Goal: Task Accomplishment & Management: Complete application form

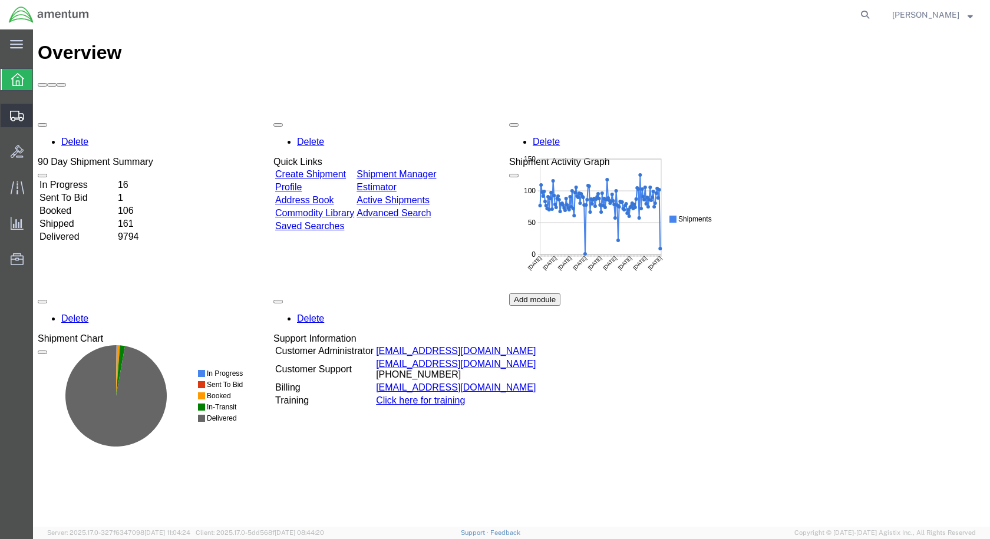
click at [0, 0] on span "Create Shipment" at bounding box center [0, 0] width 0 height 0
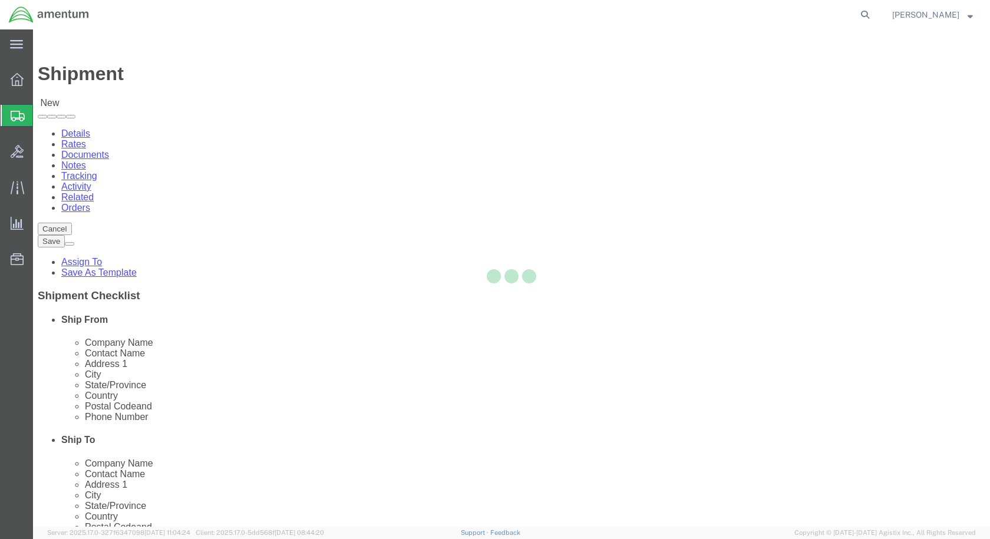
select select
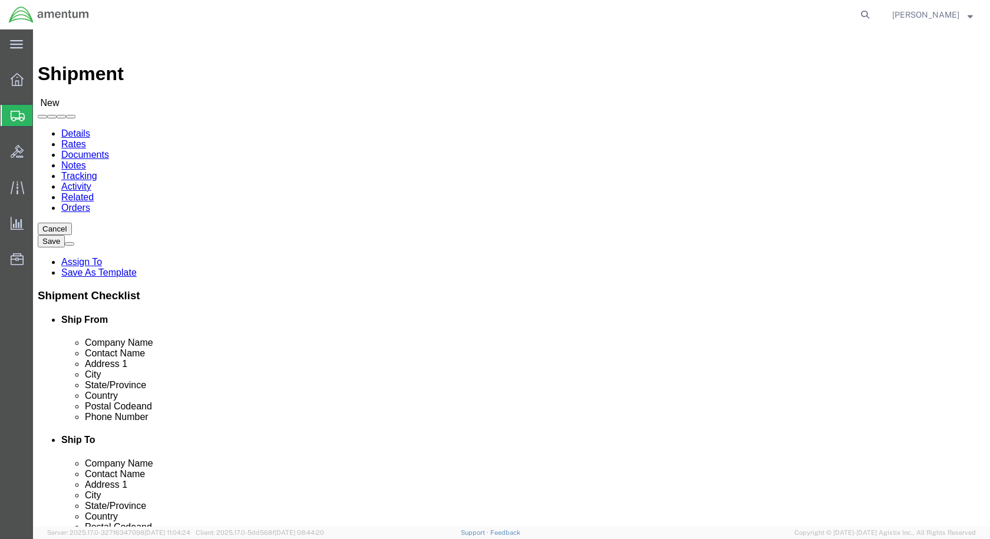
scroll to position [2416, 0]
select select "49927"
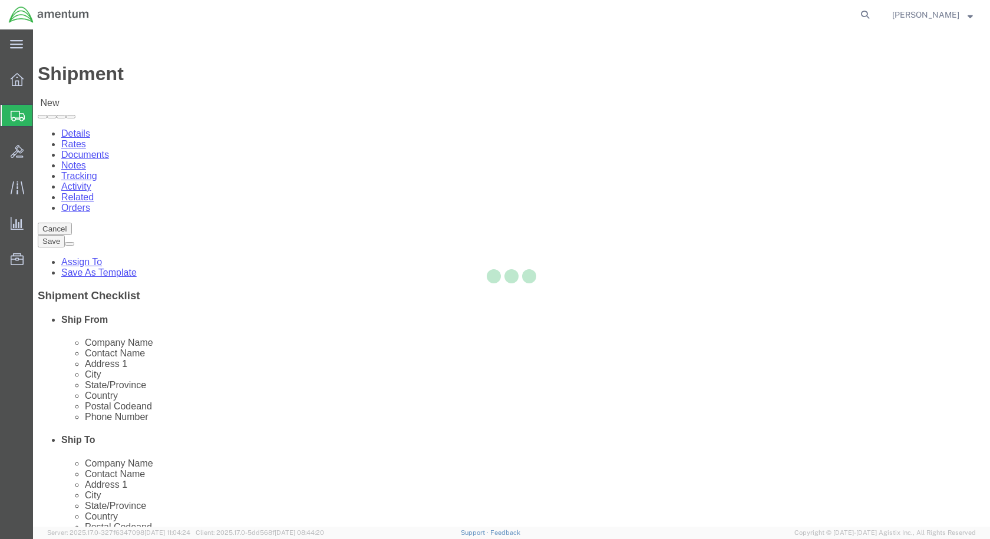
select select "NY"
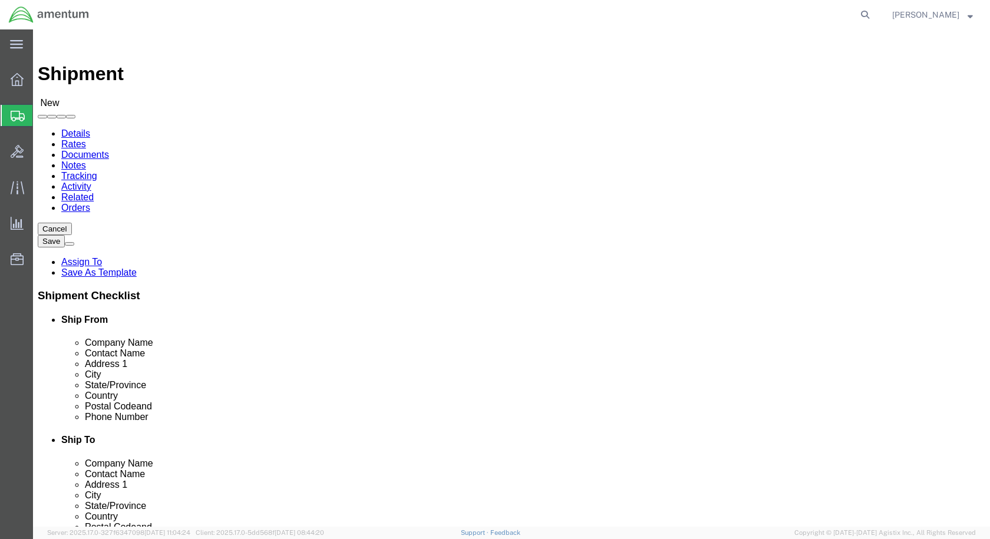
scroll to position [2181, 0]
select select "49831"
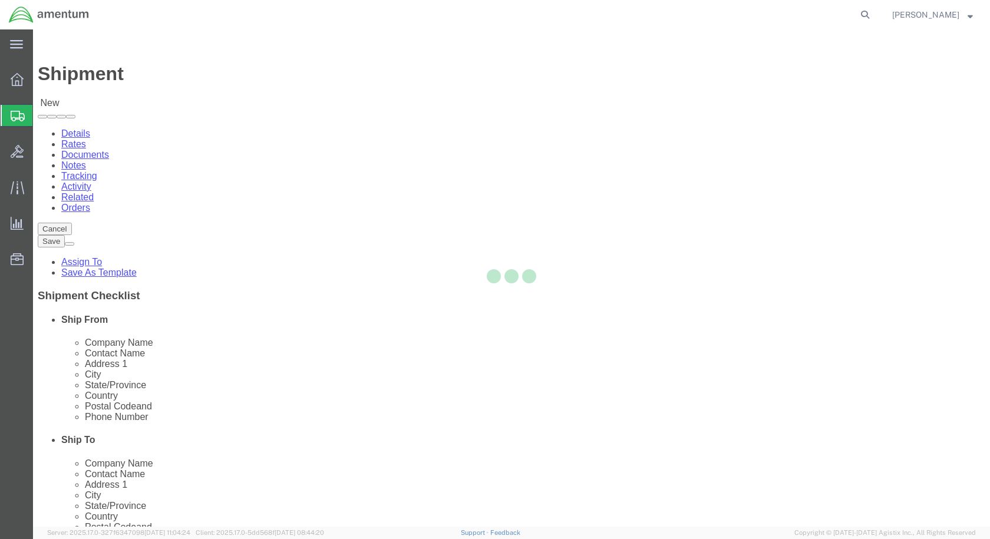
select select "[GEOGRAPHIC_DATA]"
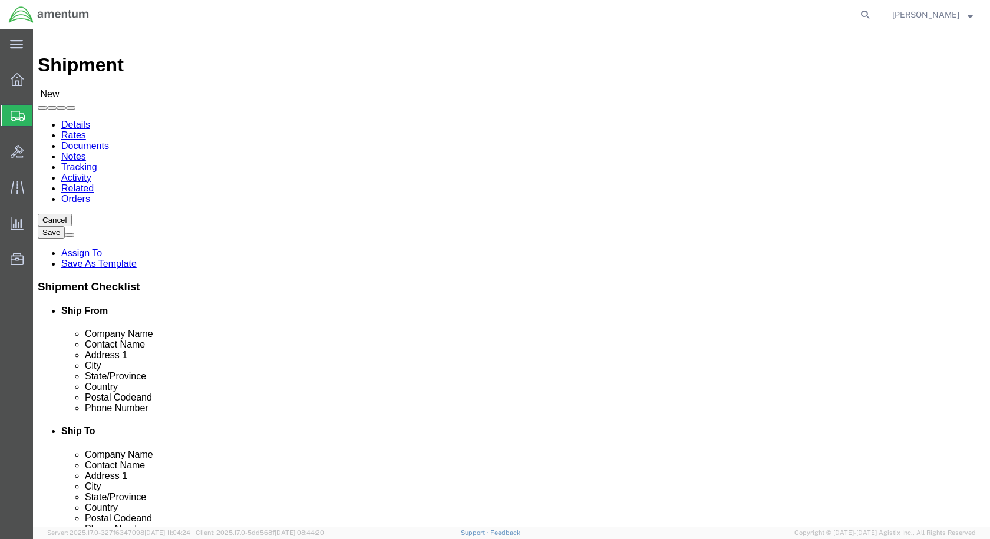
scroll to position [236, 0]
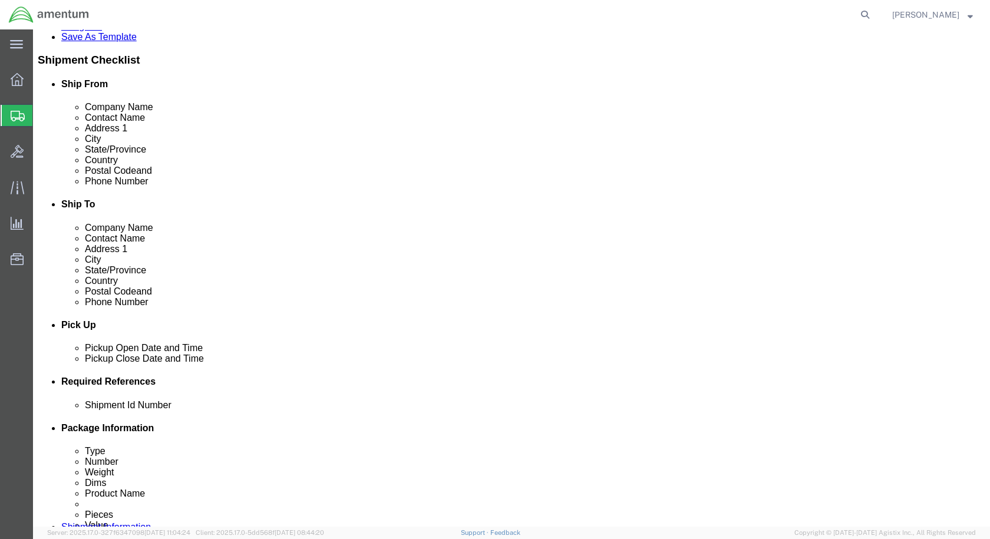
click div "[DATE] 2:00 PM"
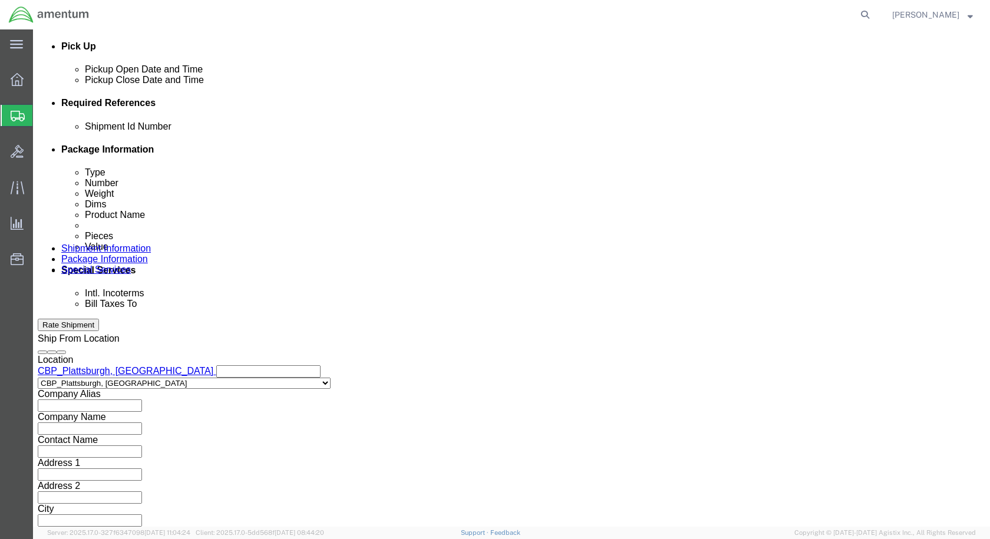
click input "2:00 PM"
type input "9:00 AM"
click button "Apply"
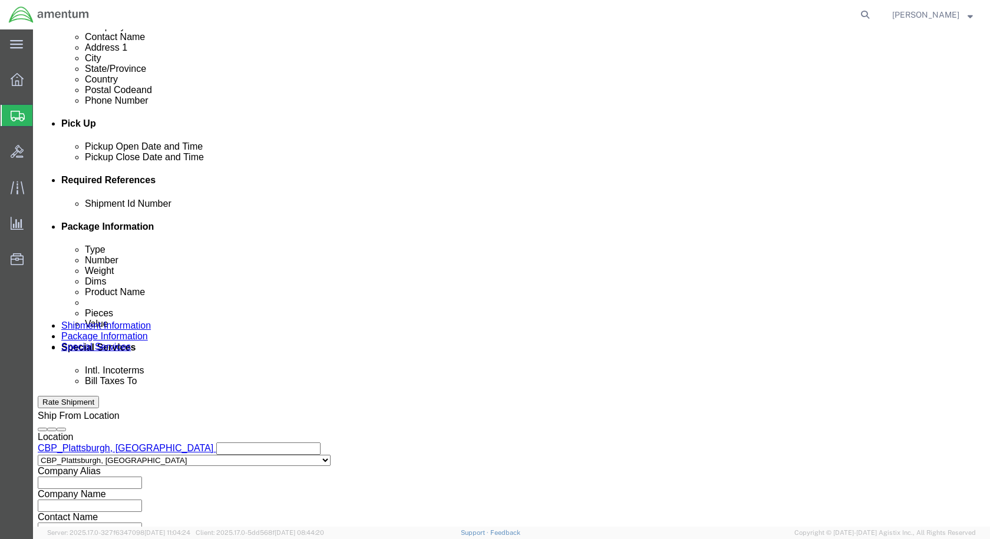
scroll to position [338, 0]
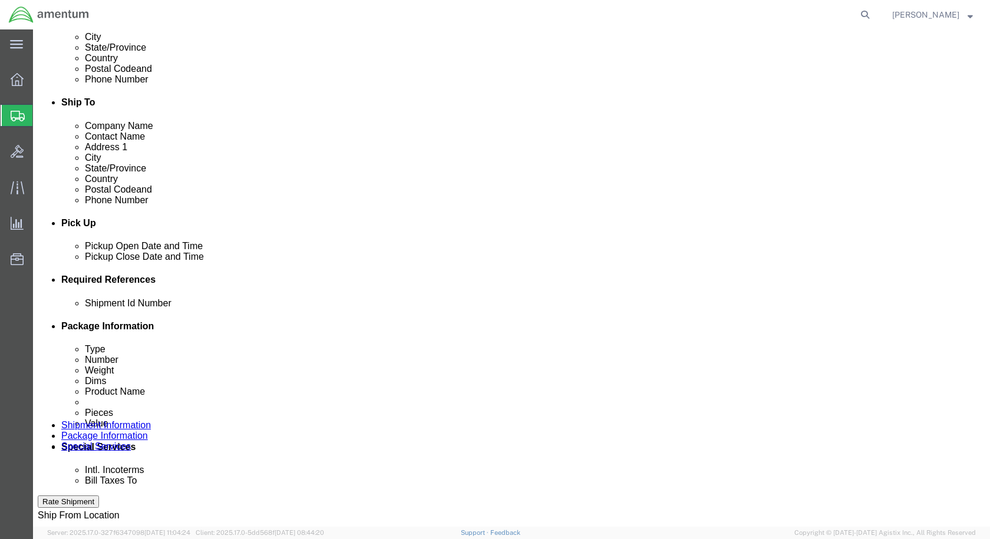
click div "[DATE] 10:00 AM"
type input "2:00 PM"
click button "Apply"
click input "text"
type input "Usage 325468"
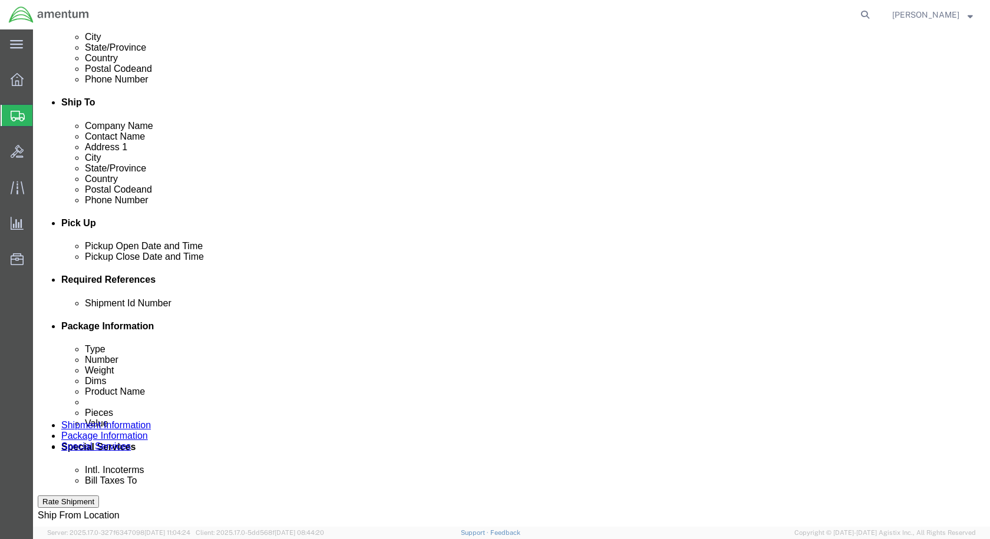
click button "Add reference"
click icon "button"
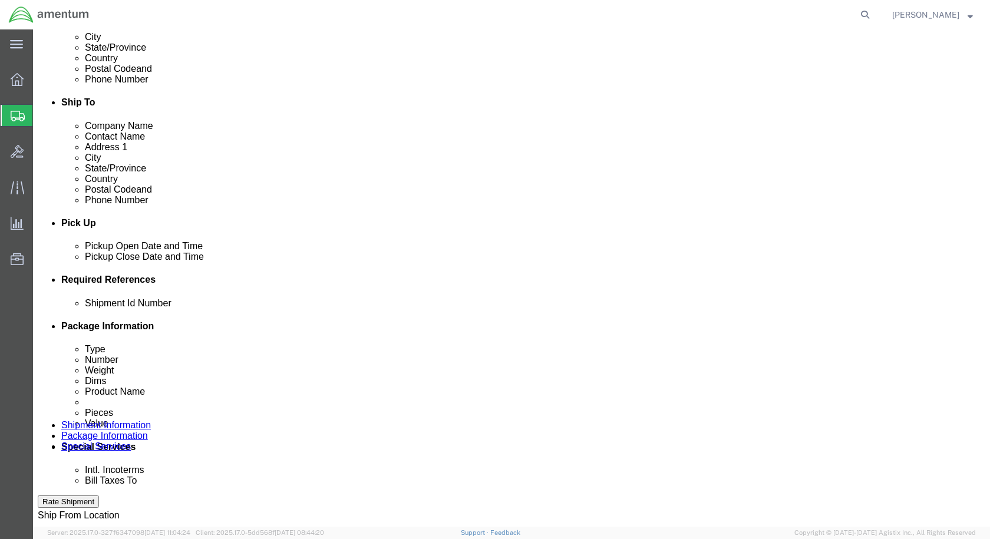
click select "Select Account Type Activity ID Airline Appointment Number ASN Batch Request # …"
select select "CUSTREF"
click select "Select Account Type Activity ID Airline Appointment Number ASN Batch Request # …"
click input "text"
type input "NRFI"
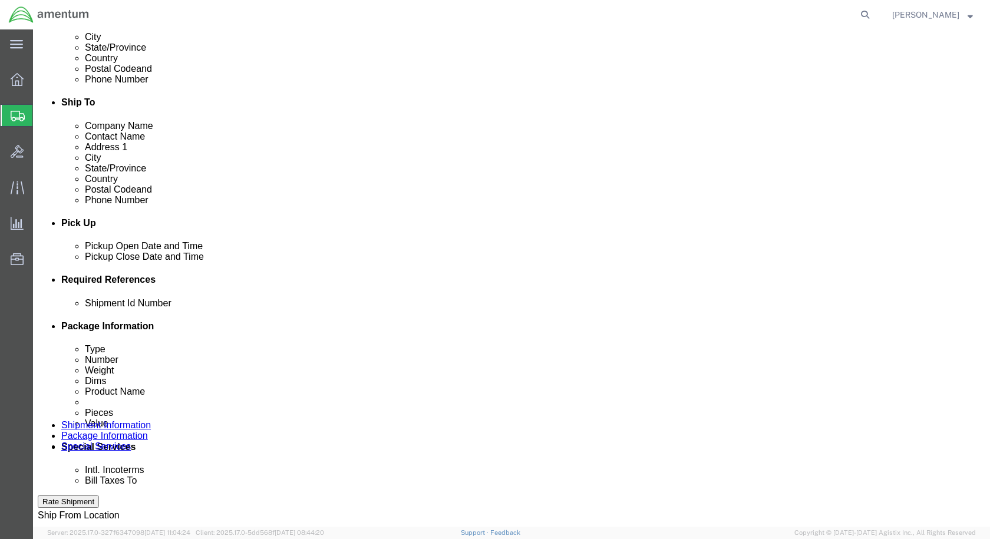
click select "Select Account Type Activity ID Airline Appointment Number ASN Batch Request # …"
select select "DEPT"
click select "Select Account Type Activity ID Airline Appointment Number ASN Batch Request # …"
click input "text"
type input "CBP"
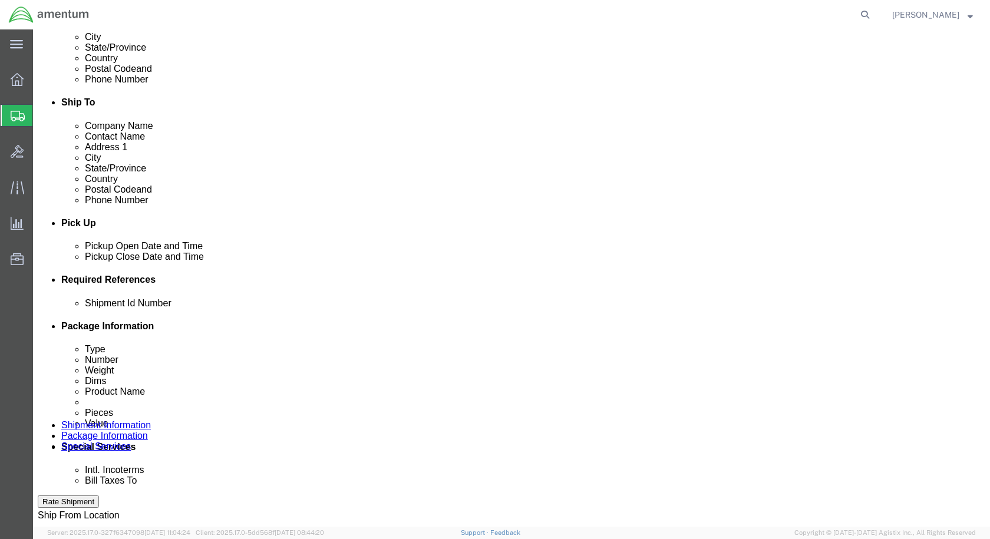
click select "Select Account Type Activity ID Airline Appointment Number ASN Batch Request # …"
select select "PROJNUM"
click select "Select Account Type Activity ID Airline Appointment Number ASN Batch Request # …"
click input "text"
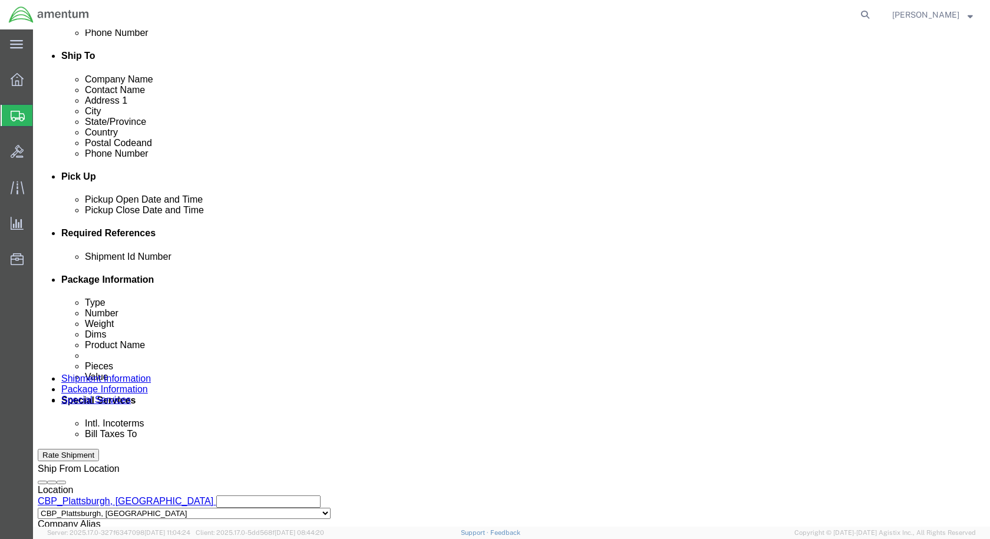
scroll to position [537, 0]
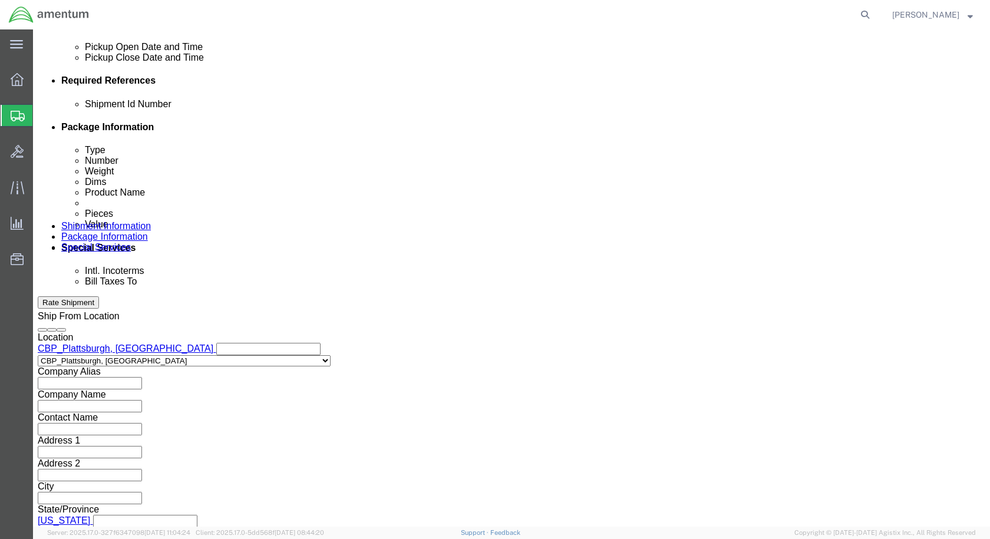
type input "6118.03.03.2219.000.EPL.0000"
click button "Continue"
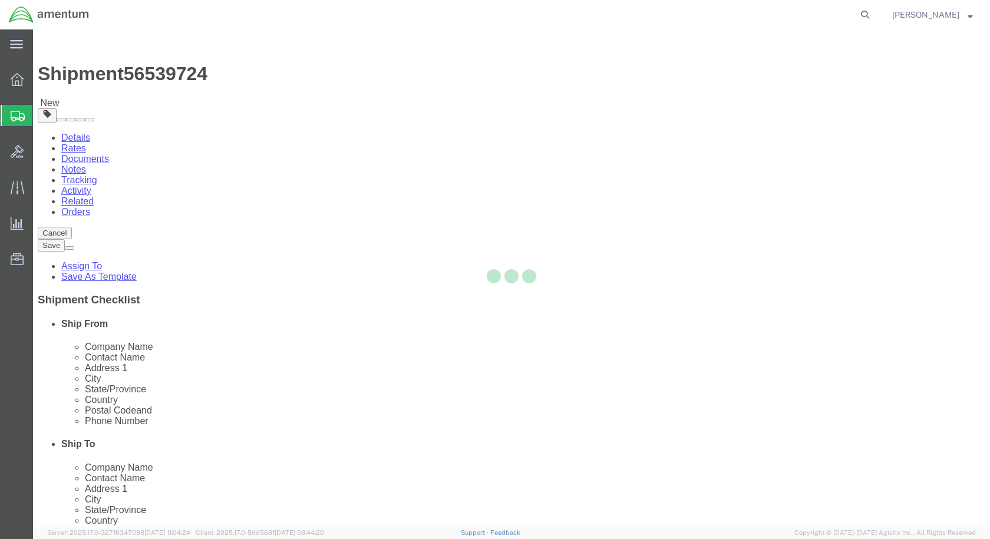
select select "CBOX"
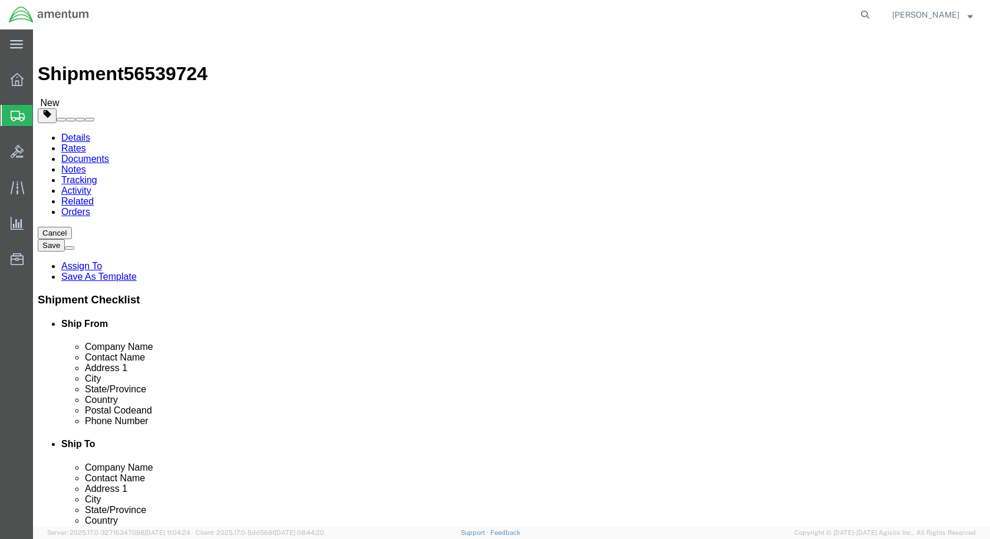
click input "text"
type input "36"
type input "12"
drag, startPoint x: 162, startPoint y: 284, endPoint x: 118, endPoint y: 284, distance: 43.6
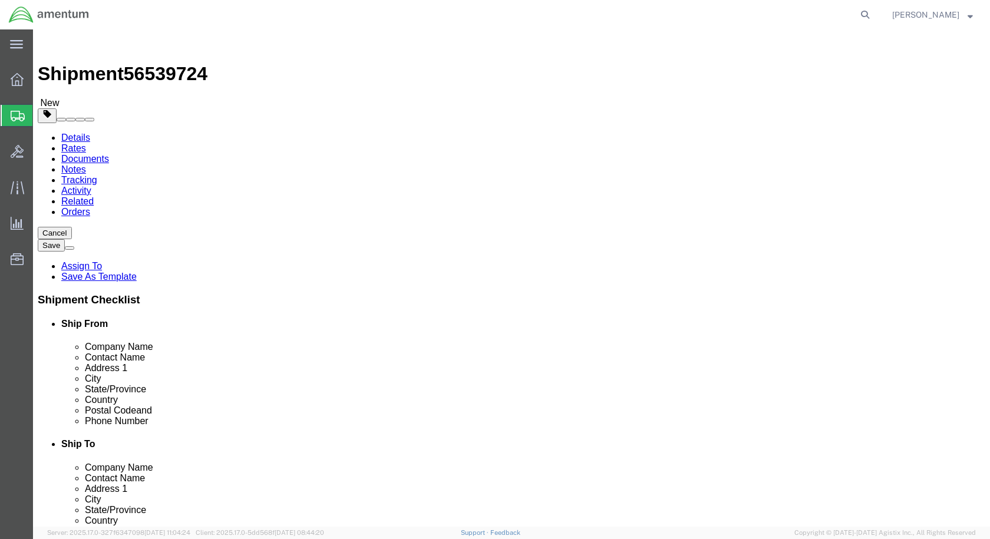
click div "Weight 0.00 Select kgs lbs Ship. t°"
type input "11"
click span
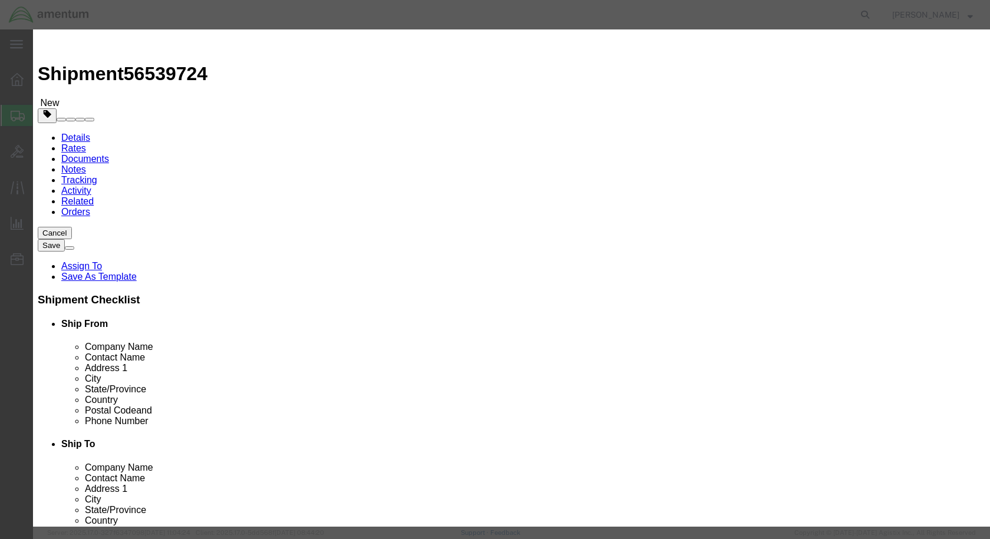
click input "text"
paste input "895-06022"
type input "895-06022"
click td "Name: OXYGEN CYLINDER & REG."
select select "USD"
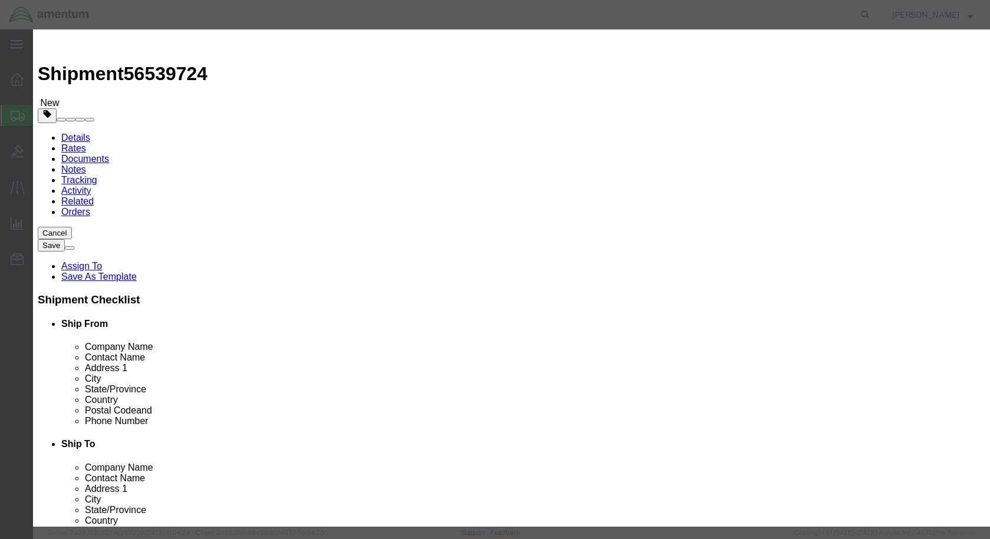
type input "OXYGEN CYLINDER & REG."
type input "895-06022"
click textarea
type textarea "EMPTY NON HAZARDOUS"
click input "text"
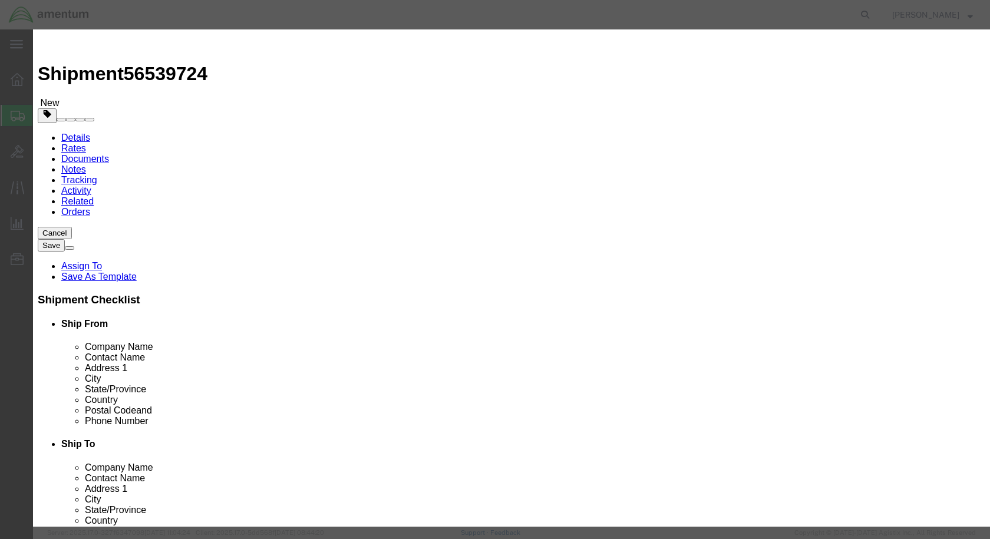
type input "1"
click input "text"
type input "500"
click button "Save & Close"
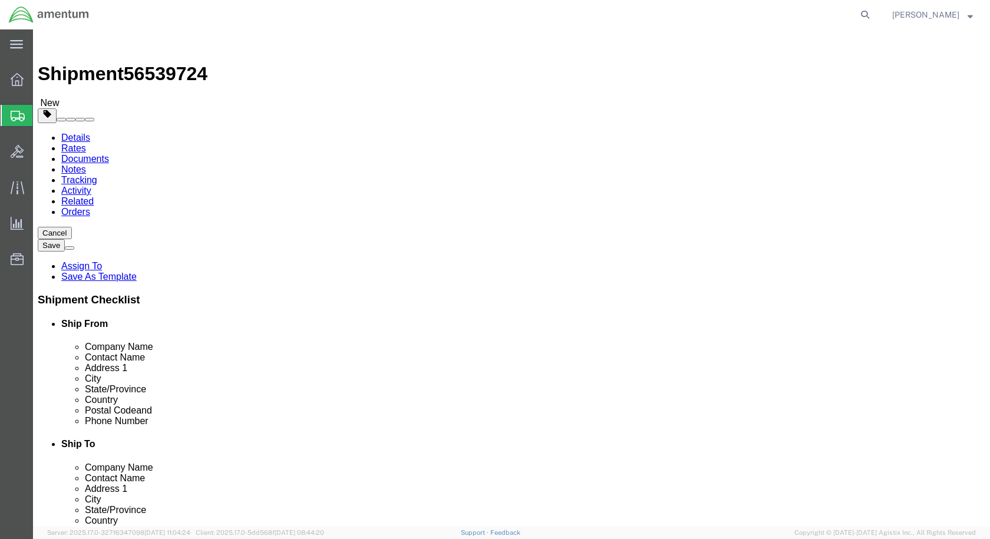
click link "Add Package"
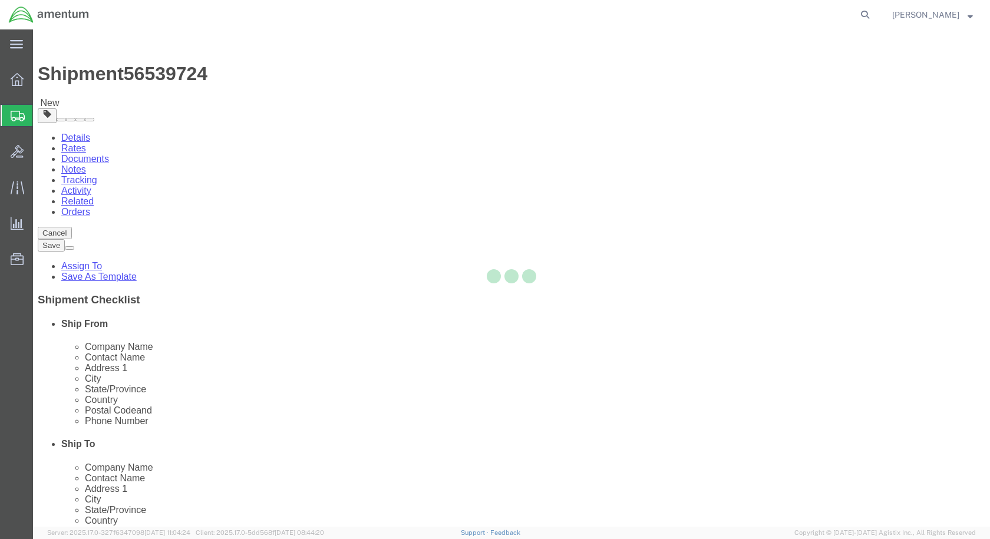
select select "CBOX"
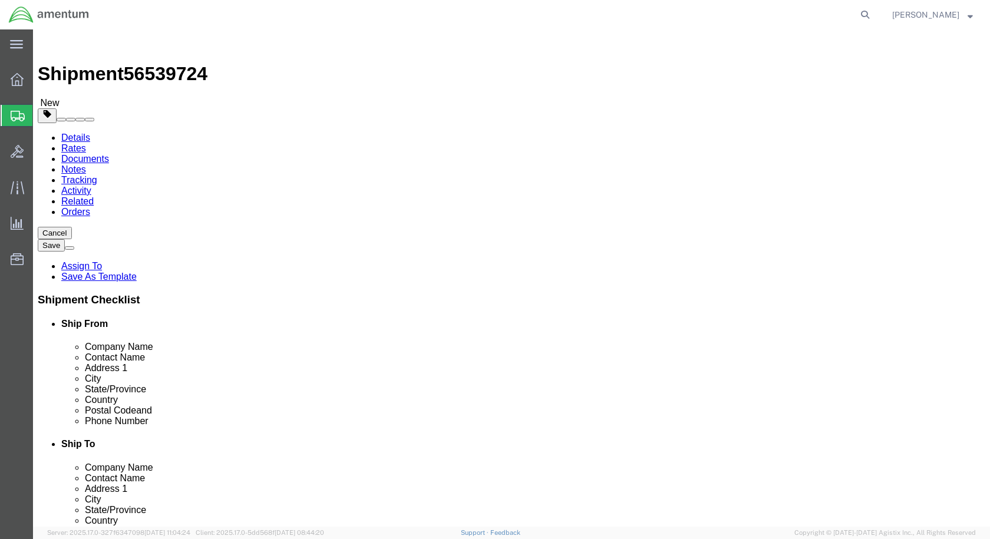
click input "text"
type input "24"
type input "13"
type input "11"
drag, startPoint x: 517, startPoint y: 283, endPoint x: 474, endPoint y: 291, distance: 43.2
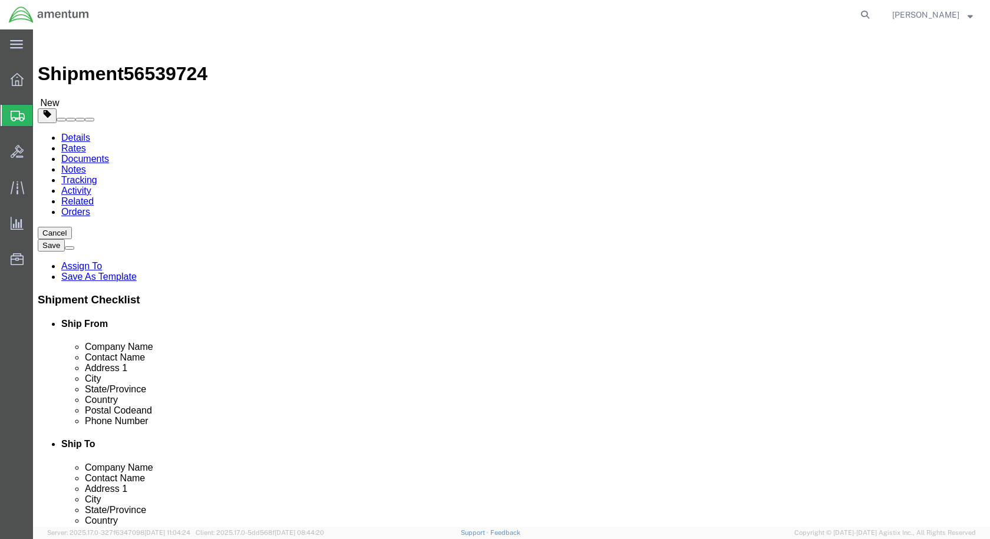
click div "Package Type Select BCK Boxes Bale(s) Basket(s) Bolt(s) Bottle(s) Buckets Bulk …"
type input "26.5"
click link "Add Content"
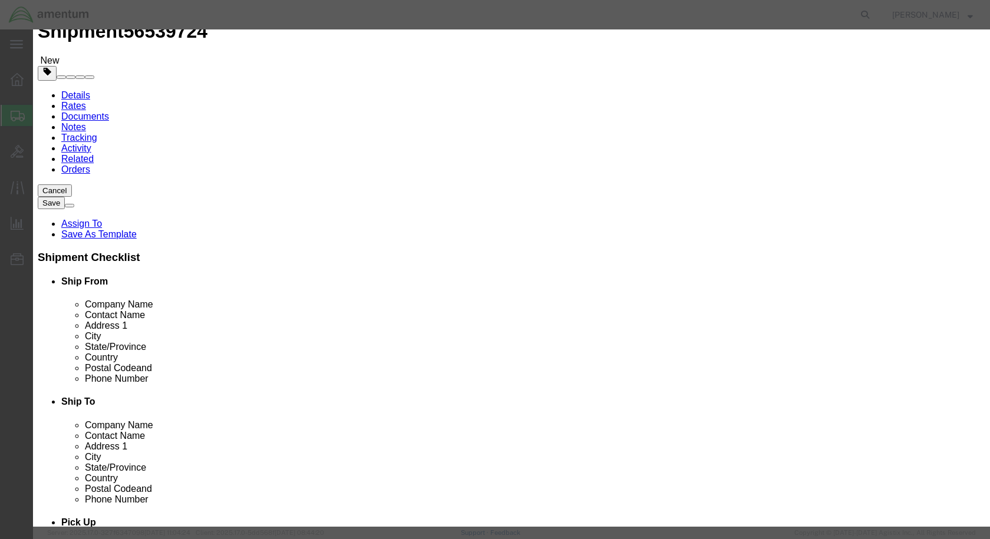
scroll to position [48, 0]
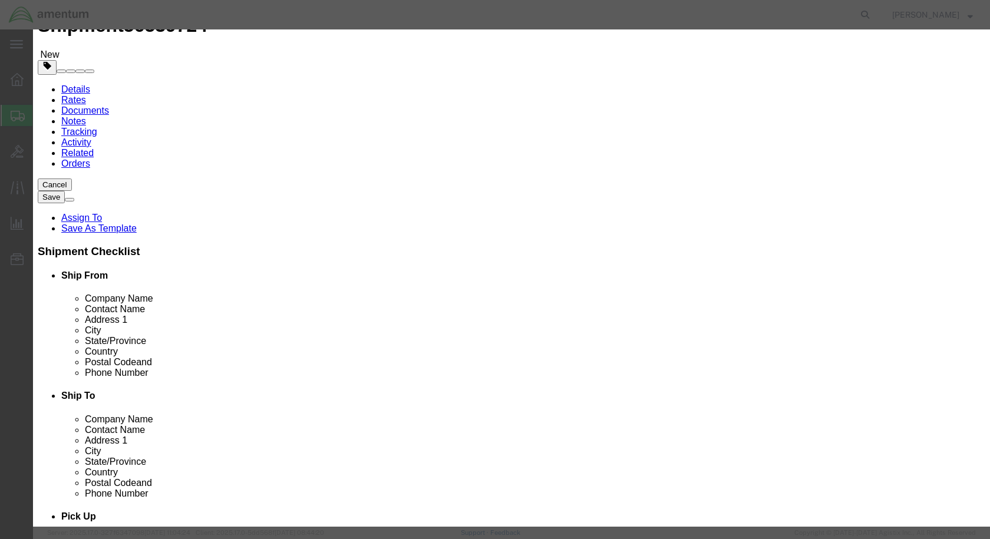
click input "text"
paste input "350A75-2080-00"
type input "350A75-2080-00"
click td "Name: SHOCK ABSORBER"
select select "USD"
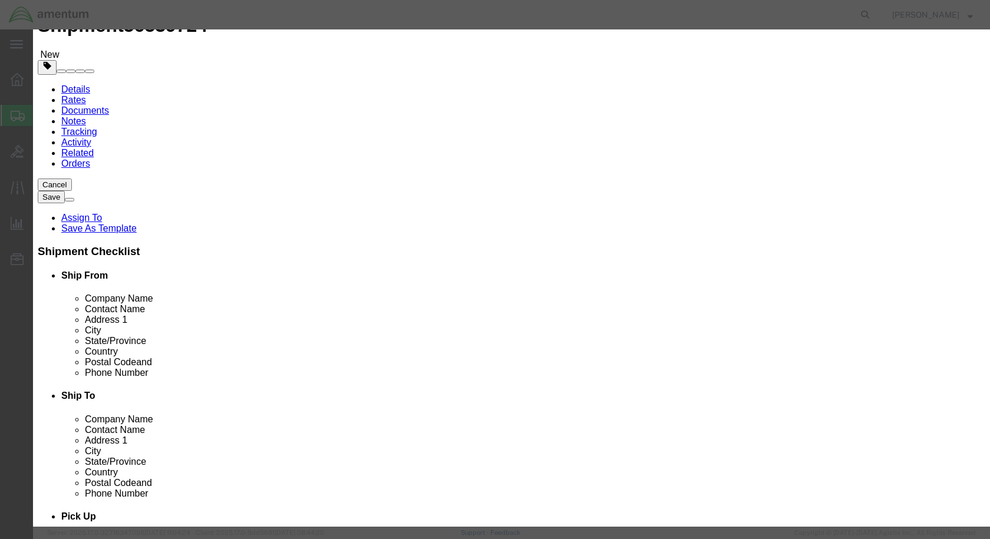
type input "SHOCK ABSORBER"
type input "350A75-2080-00"
click input "text"
type input "1"
click input "text"
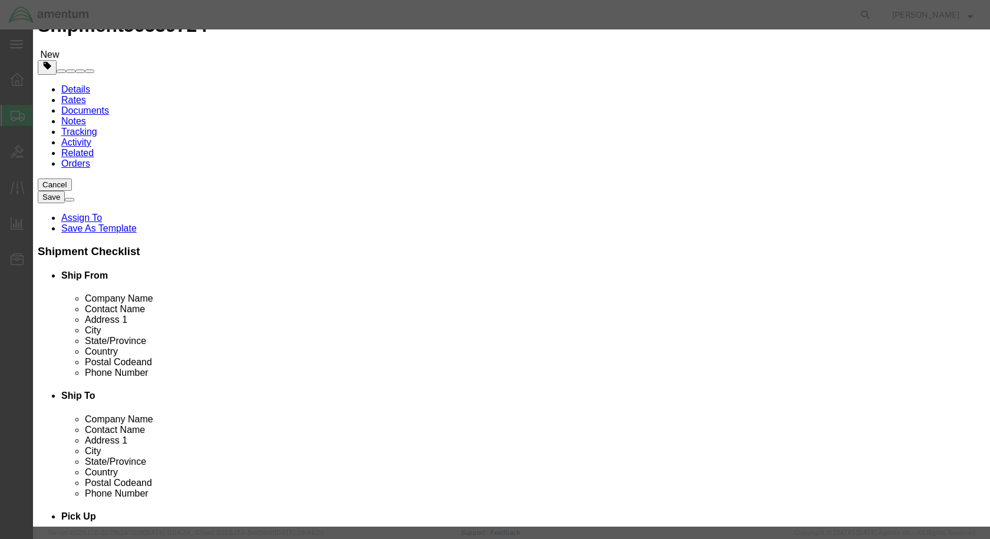
type input "1000"
click button "Save & Close"
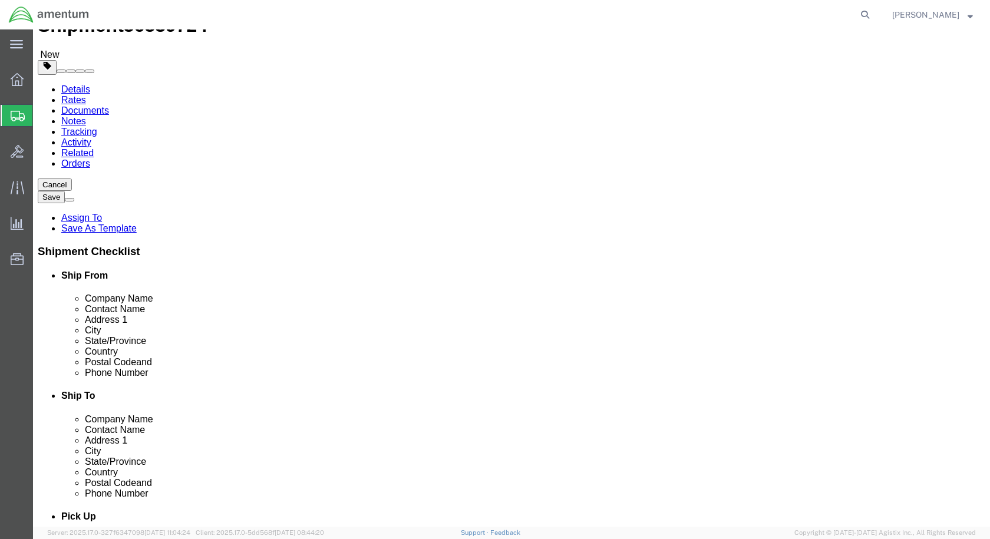
click link "Add Content"
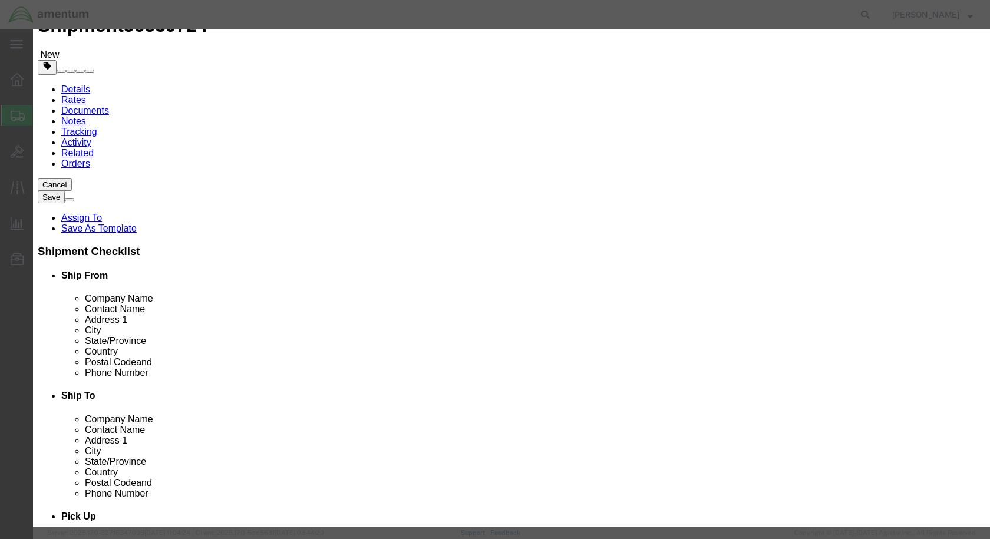
click input "text"
paste input "66LC35SDNN"
type input "66LC35SDNN"
click td "Model:"
select select "USD"
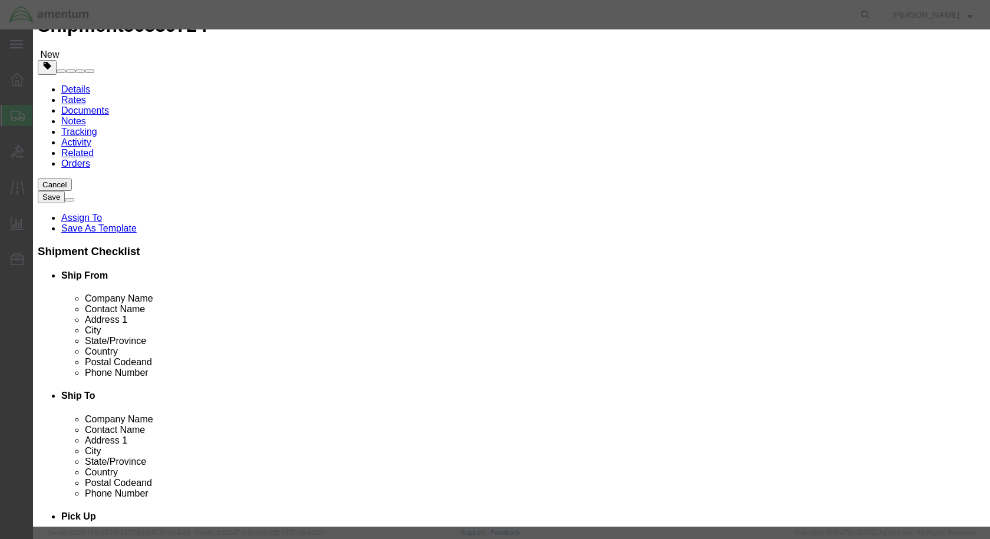
type input "MAGNETO"
type input "66LC35SDNN"
click input "text"
type input "2"
click input "text"
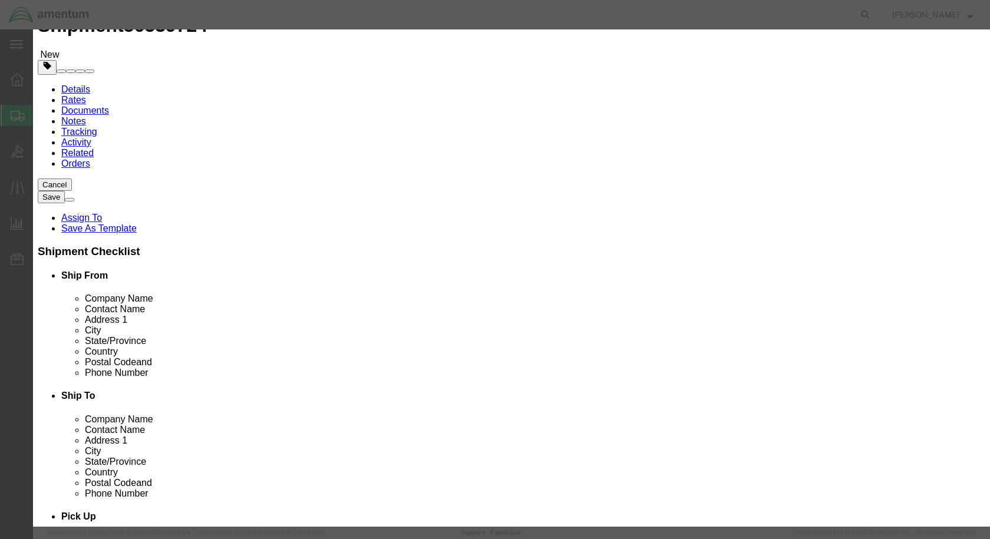
type input "4000"
click button "Save & Close"
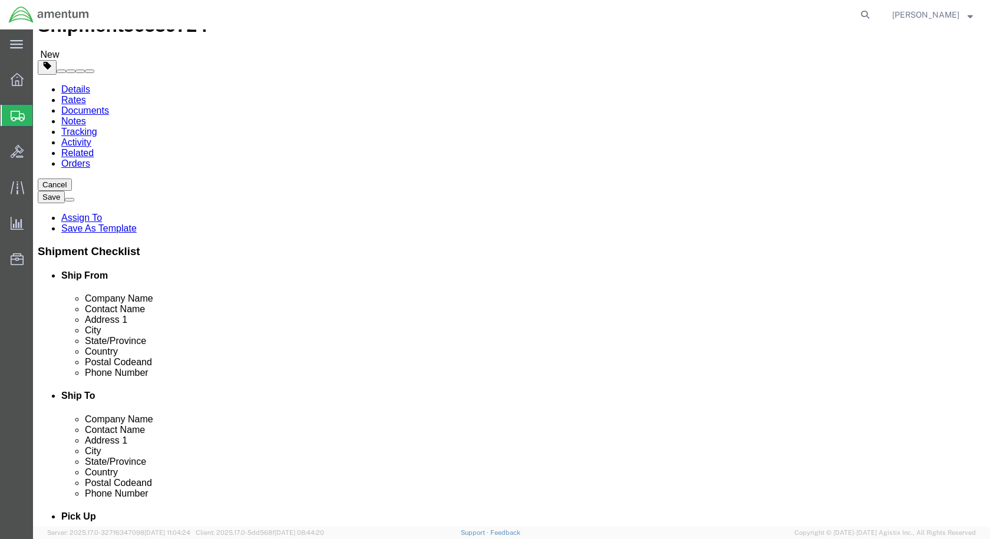
click span
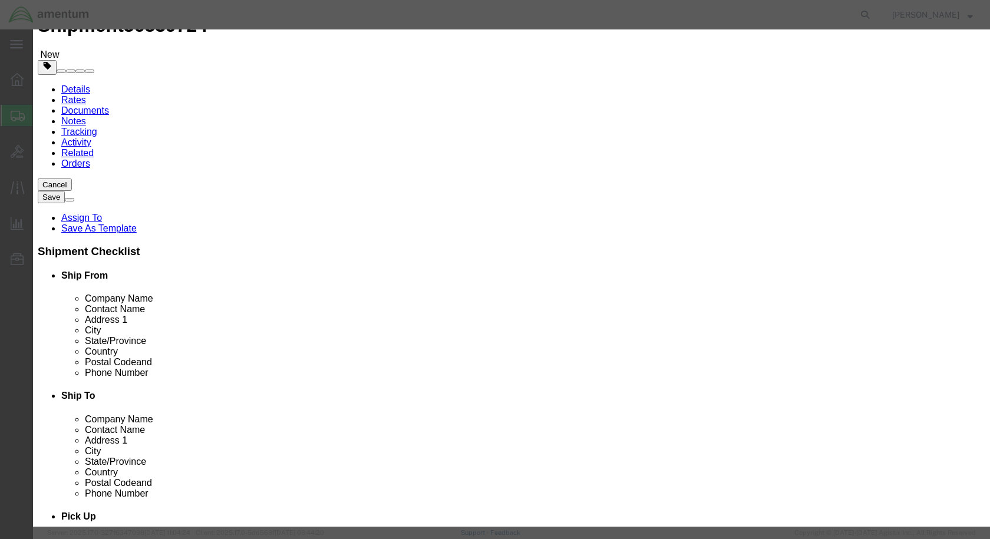
click input "text"
paste input "SL-ANT-2224-DPVH-2-01"
type input "SL-ANT-2224-DPVH-2-01"
click input "text"
type input "ANTENNA 9""
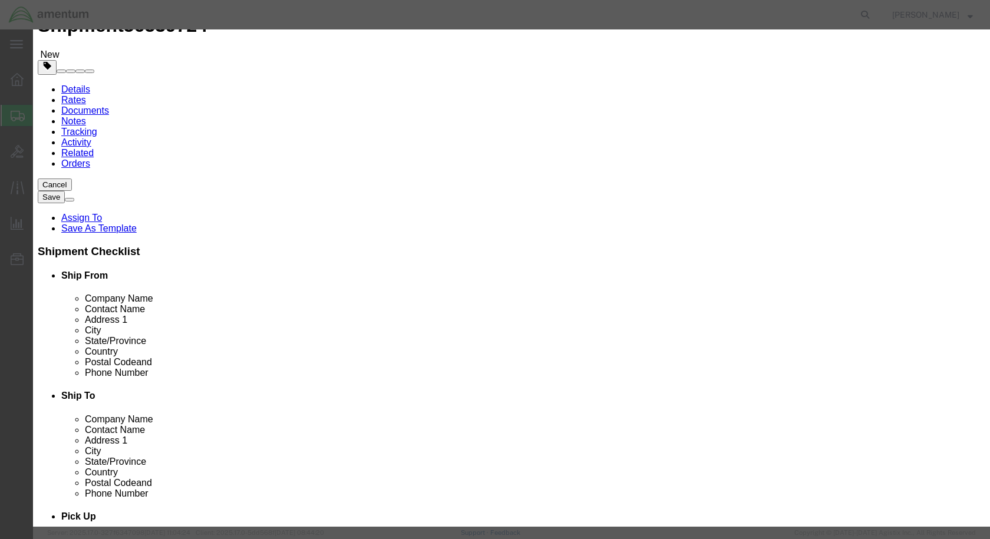
drag, startPoint x: 291, startPoint y: 114, endPoint x: 265, endPoint y: 111, distance: 25.5
click div "0"
type input "1"
click input "text"
type input "100"
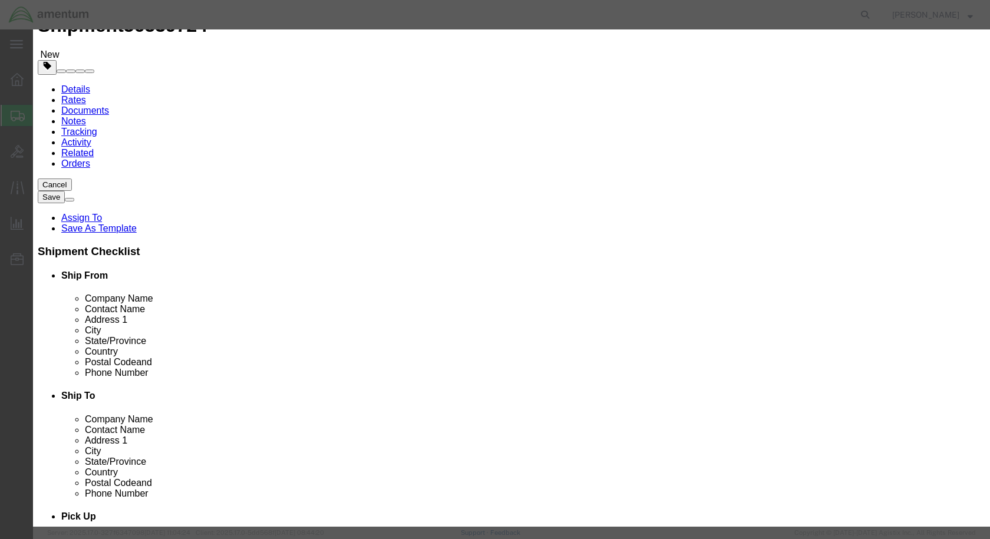
click button "Save & Close"
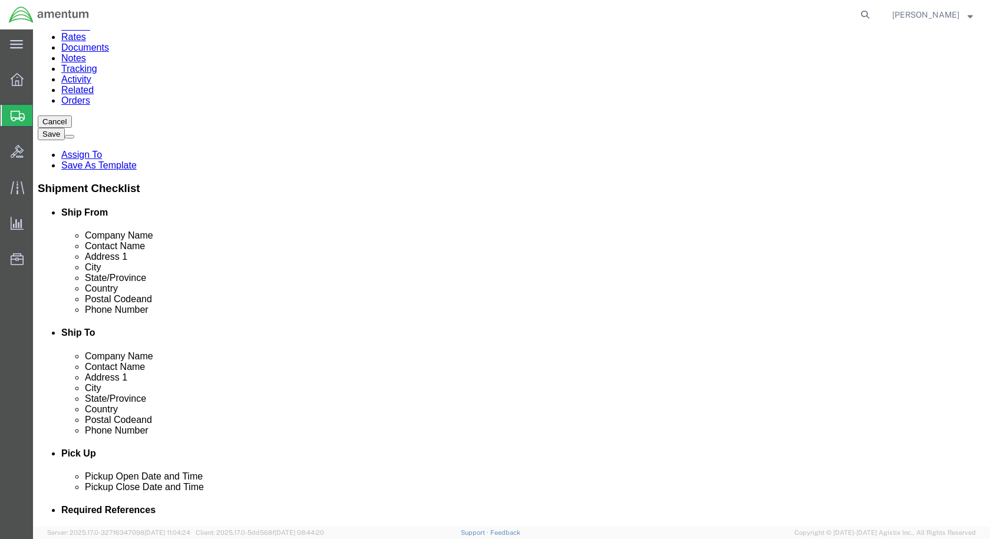
scroll to position [187, 0]
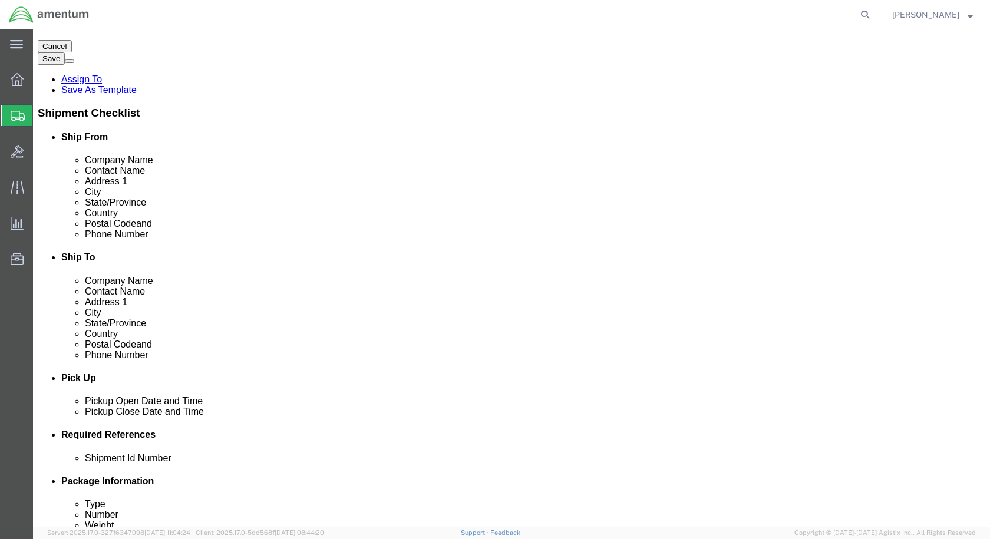
click link "Add Content"
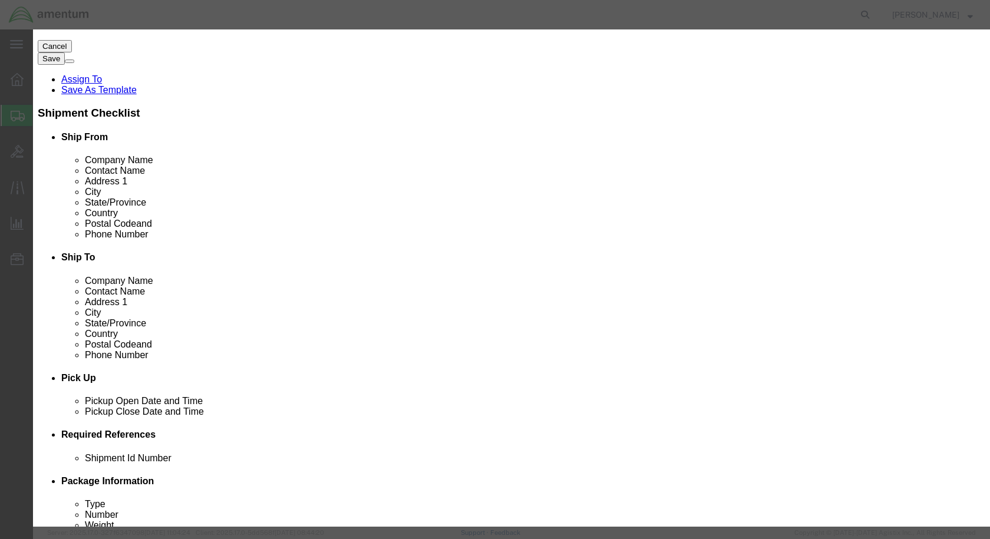
click input "text"
paste input "300900A"
type input "300900A"
click td "Name: UC-5300 MAP SYSTEM"
select select "USD"
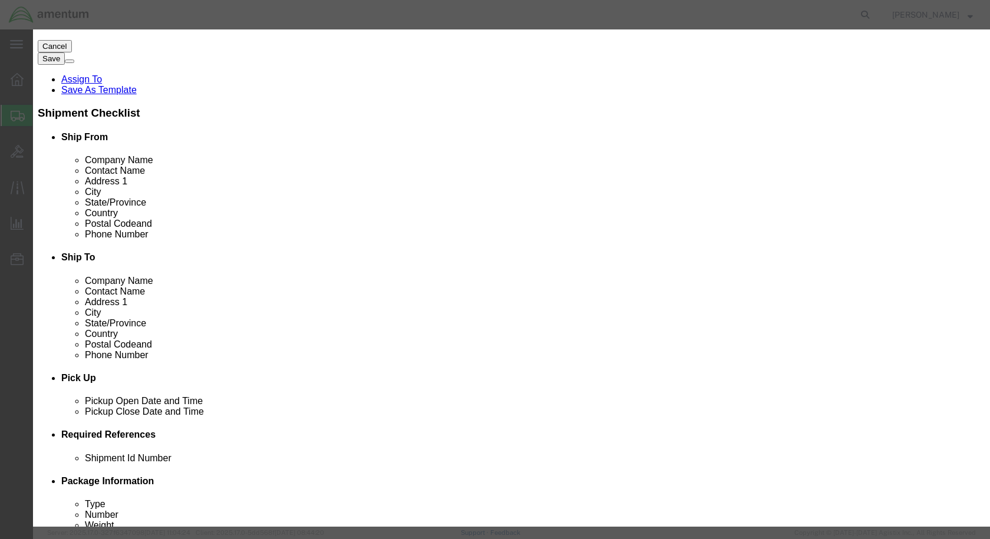
type input "UC-5300 MAP SYSTEM"
type input "300900A"
click input "text"
type input "1"
click input "text"
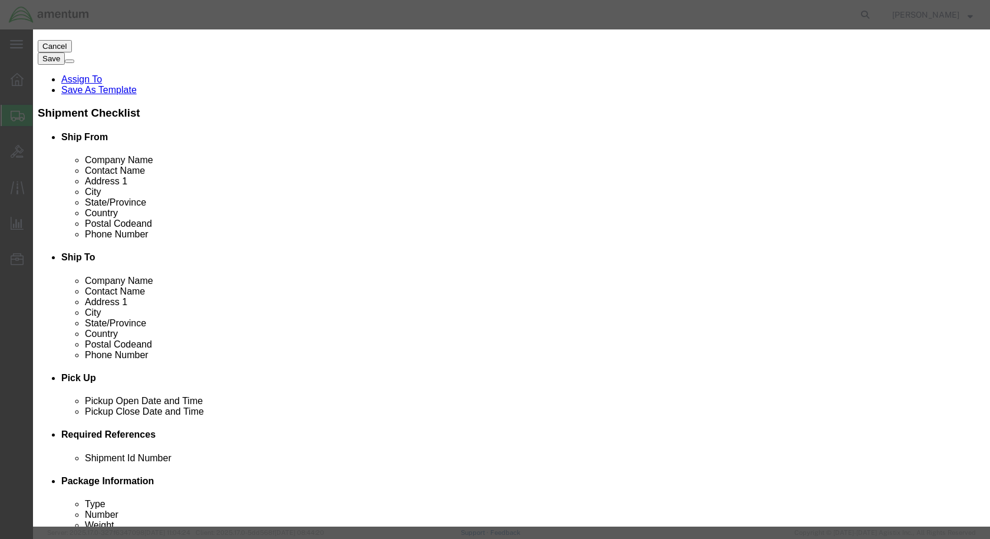
type input "10000"
click button "Save & Close"
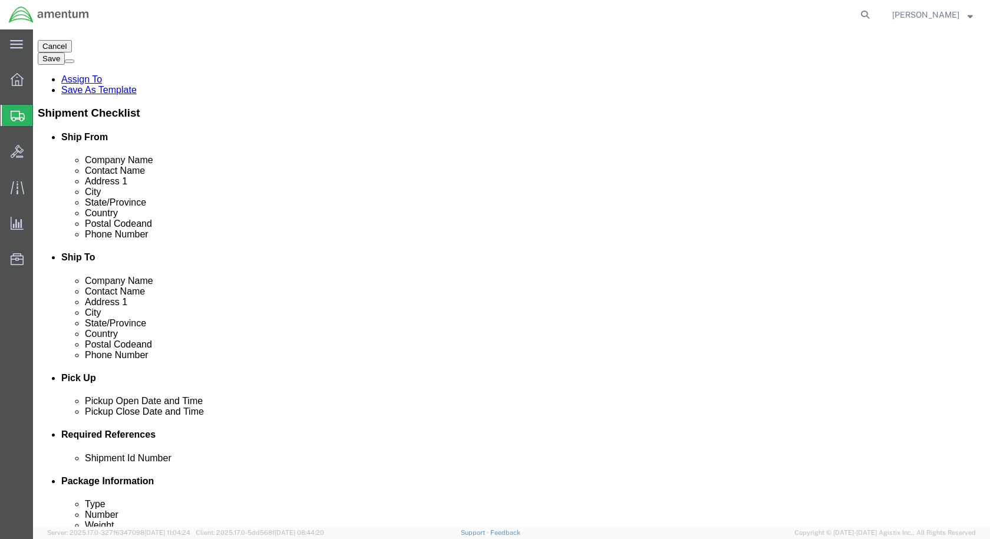
scroll to position [272, 0]
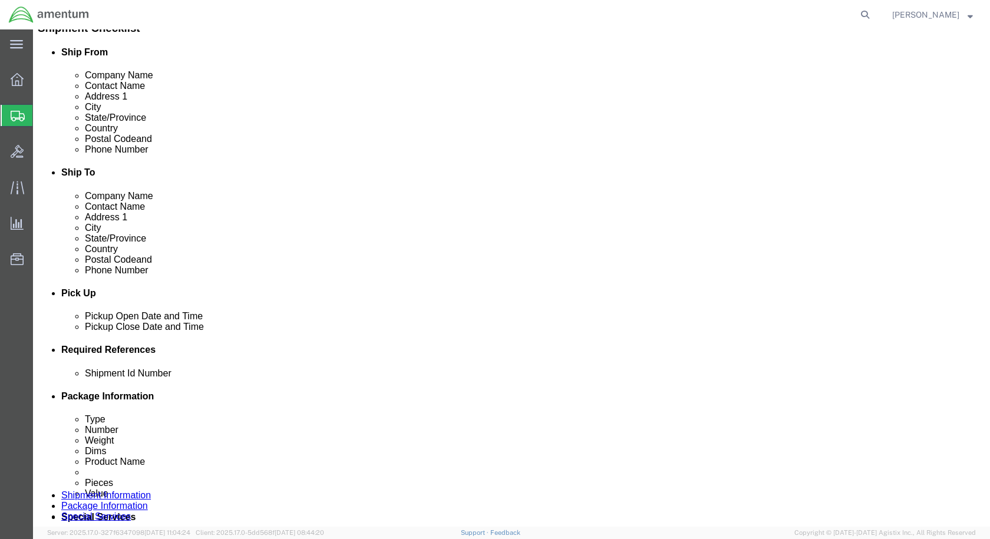
click link "Add Content"
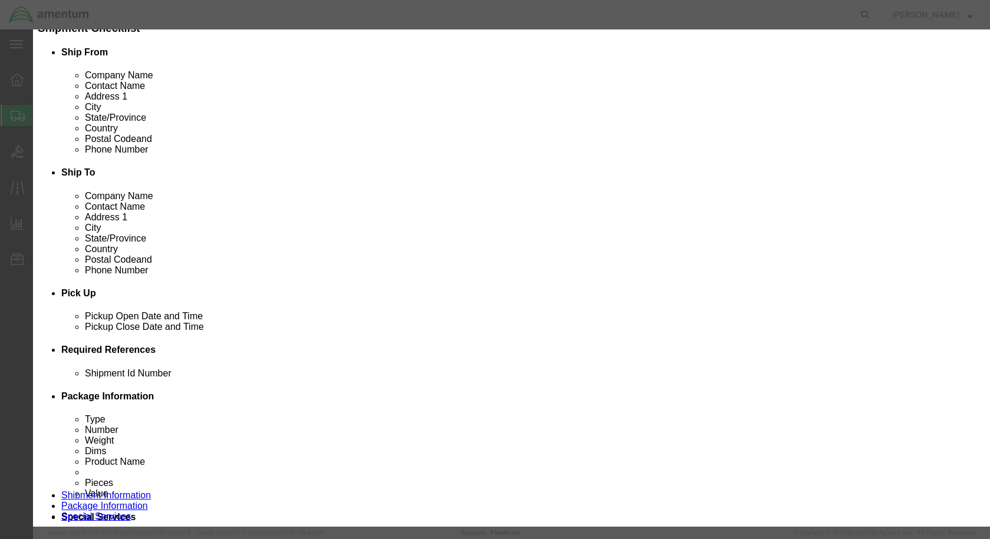
click input "text"
paste input "[PHONE_NUMBER]"
type input "[PHONE_NUMBER]"
click td "Model:"
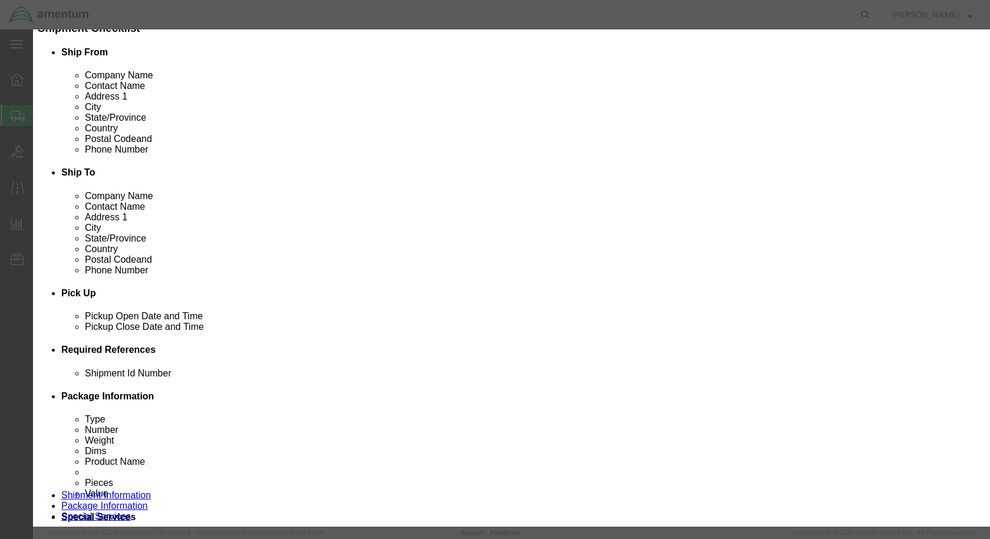
select select "USD"
type input "6615015977833"
type input "ROLL SERVO,SPEC"
type input "[PHONE_NUMBER]"
click input "text"
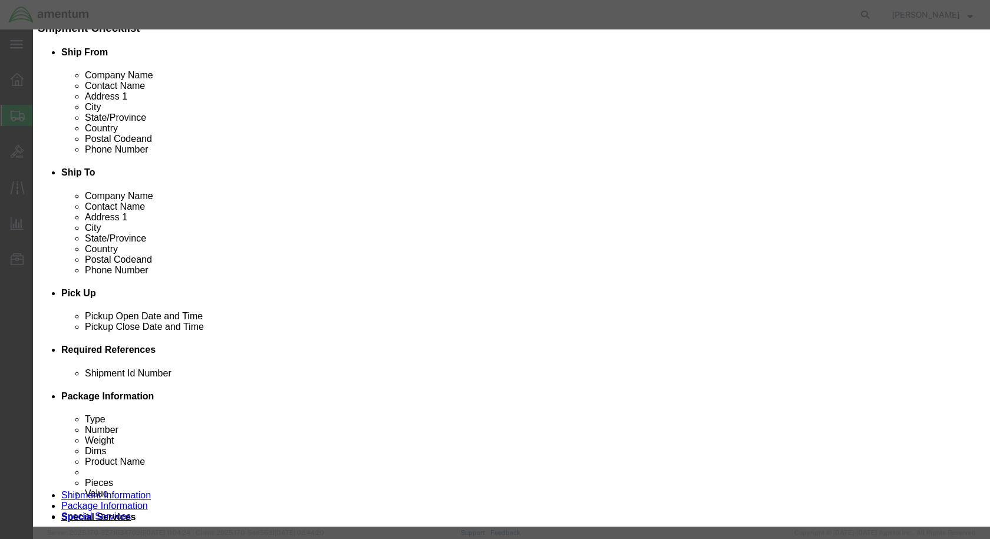
type input "1"
click input "text"
type input "1500"
click button "Save & Close"
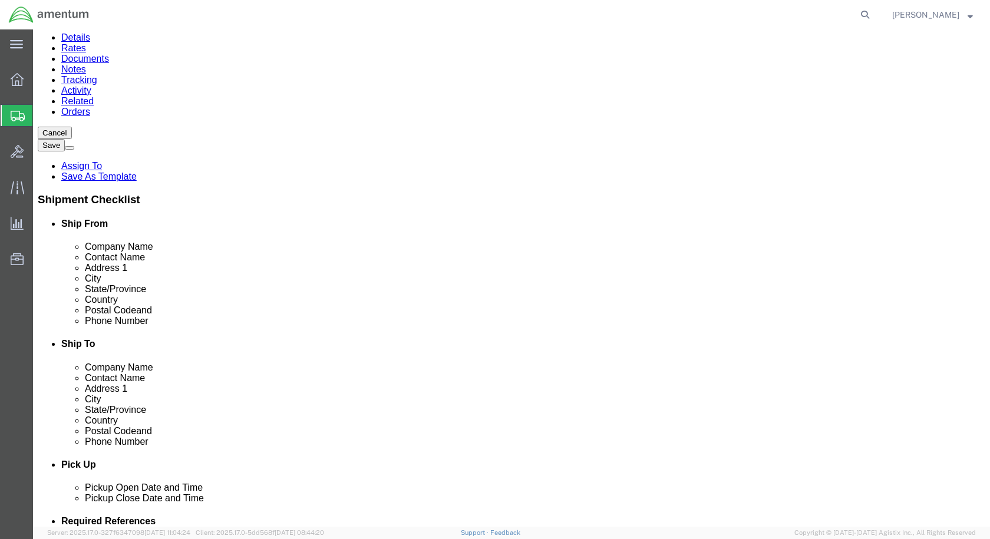
scroll to position [0, 0]
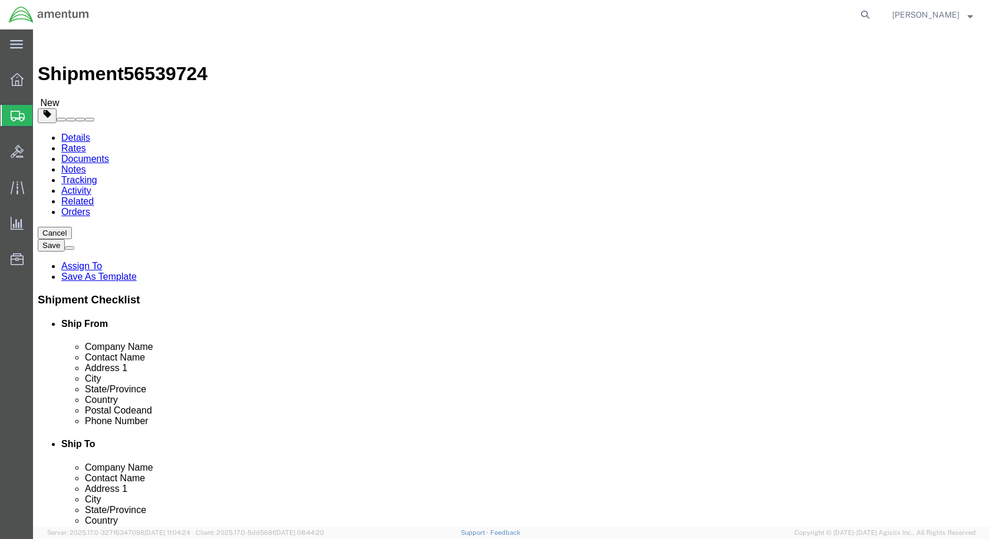
click button "Rate Shipment"
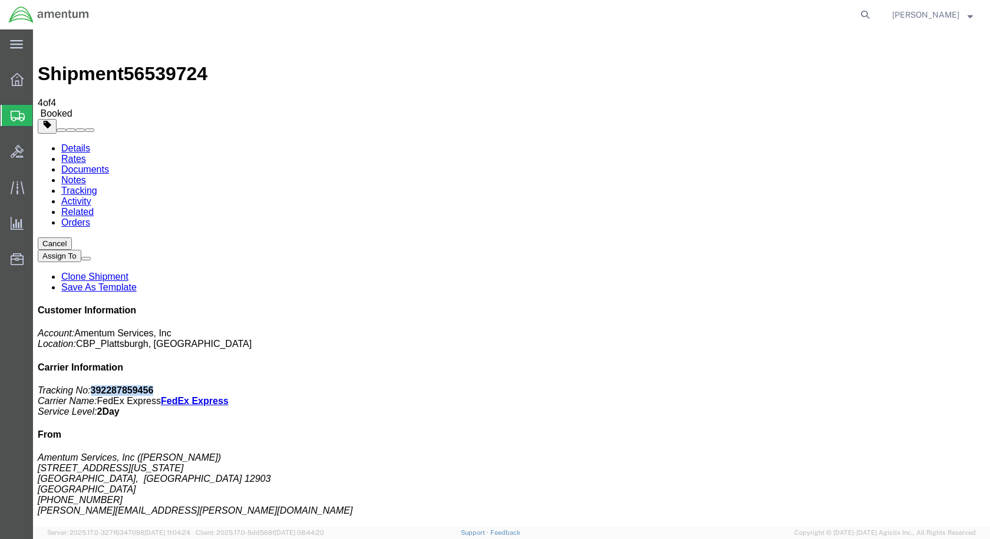
drag, startPoint x: 884, startPoint y: 182, endPoint x: 826, endPoint y: 182, distance: 58.3
click at [826, 385] on p "Tracking No: 392287859456 Carrier Name: FedEx Express FedEx Express Service Lev…" at bounding box center [512, 401] width 948 height 32
copy b "392287859456"
drag, startPoint x: 415, startPoint y: 233, endPoint x: 545, endPoint y: 354, distance: 177.6
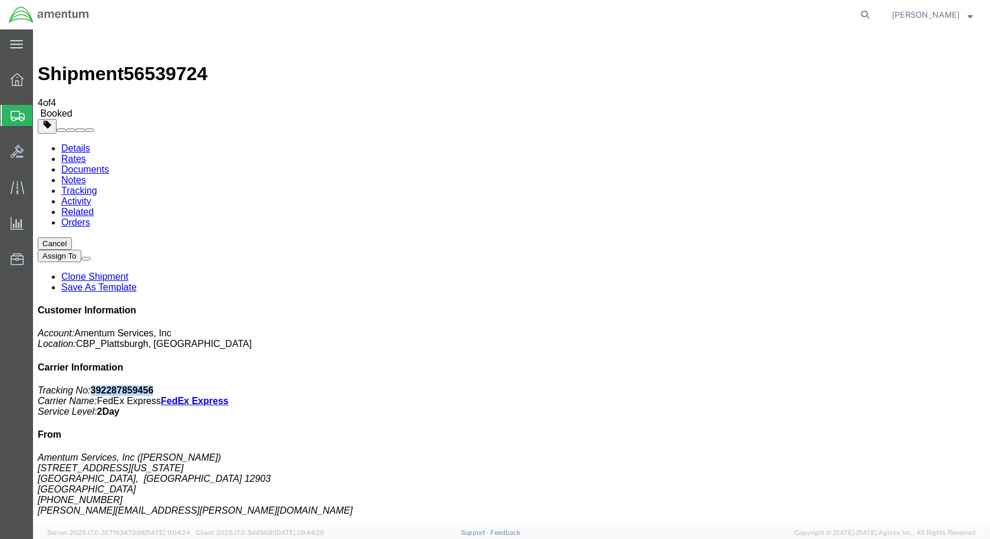
drag, startPoint x: 419, startPoint y: 209, endPoint x: 589, endPoint y: 321, distance: 203.8
copy b "392287859456"
click at [61, 143] on link "Details" at bounding box center [75, 148] width 29 height 10
click link "Schedule pickup request"
